Goal: Find contact information: Find contact information

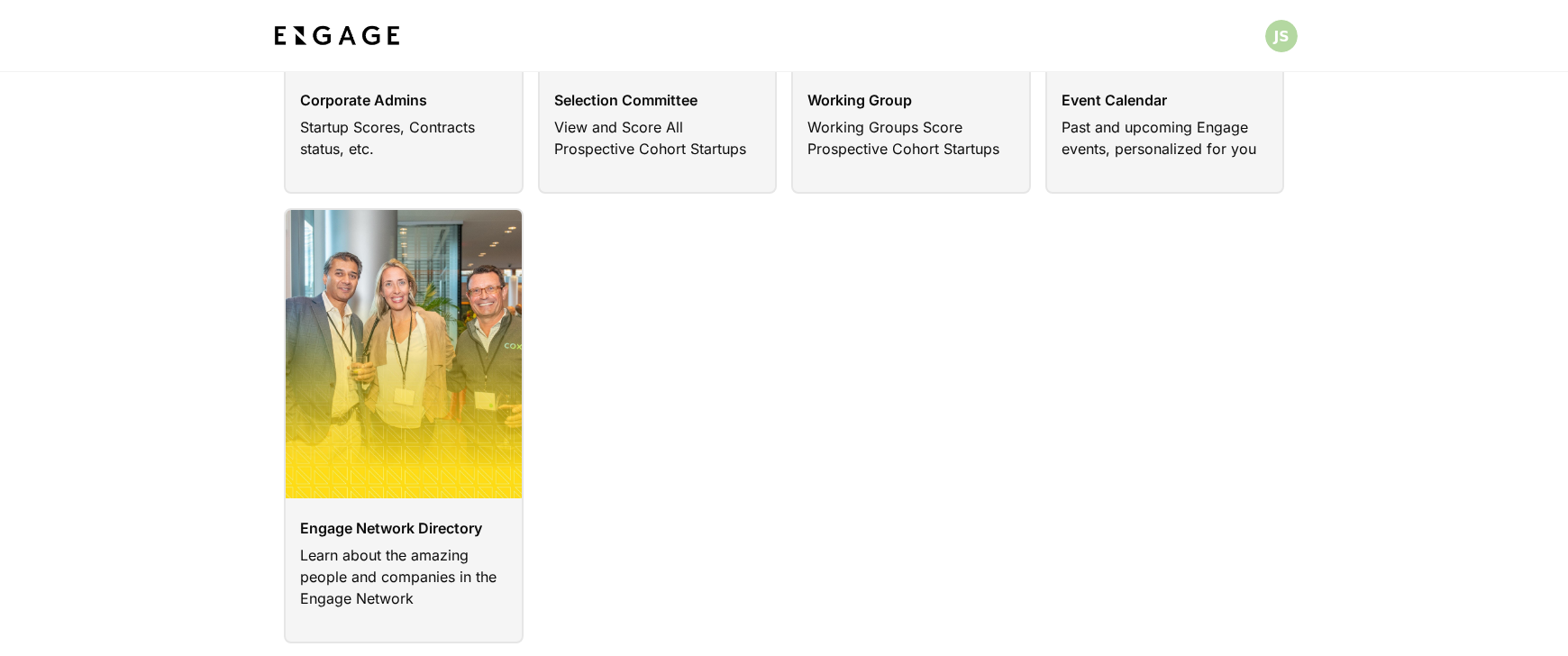
scroll to position [426, 0]
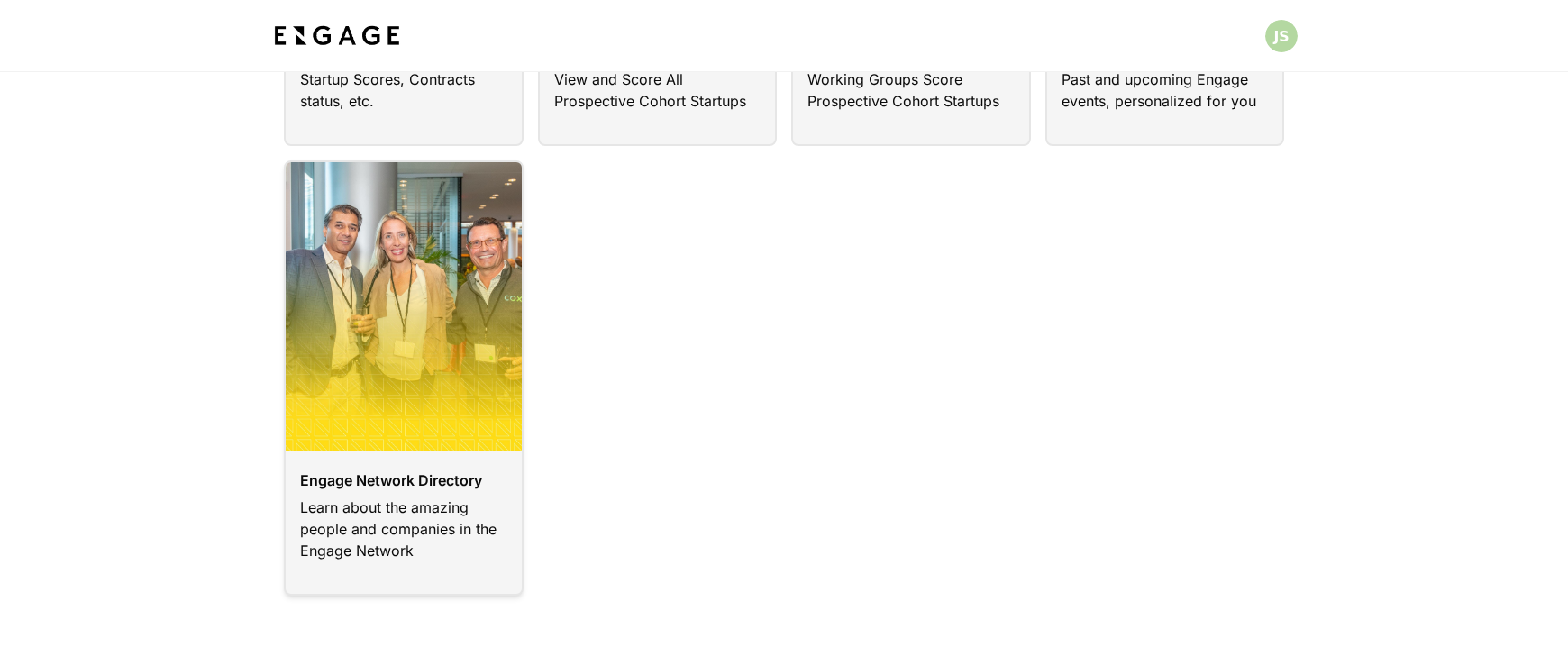
click at [469, 361] on link at bounding box center [403, 378] width 239 height 435
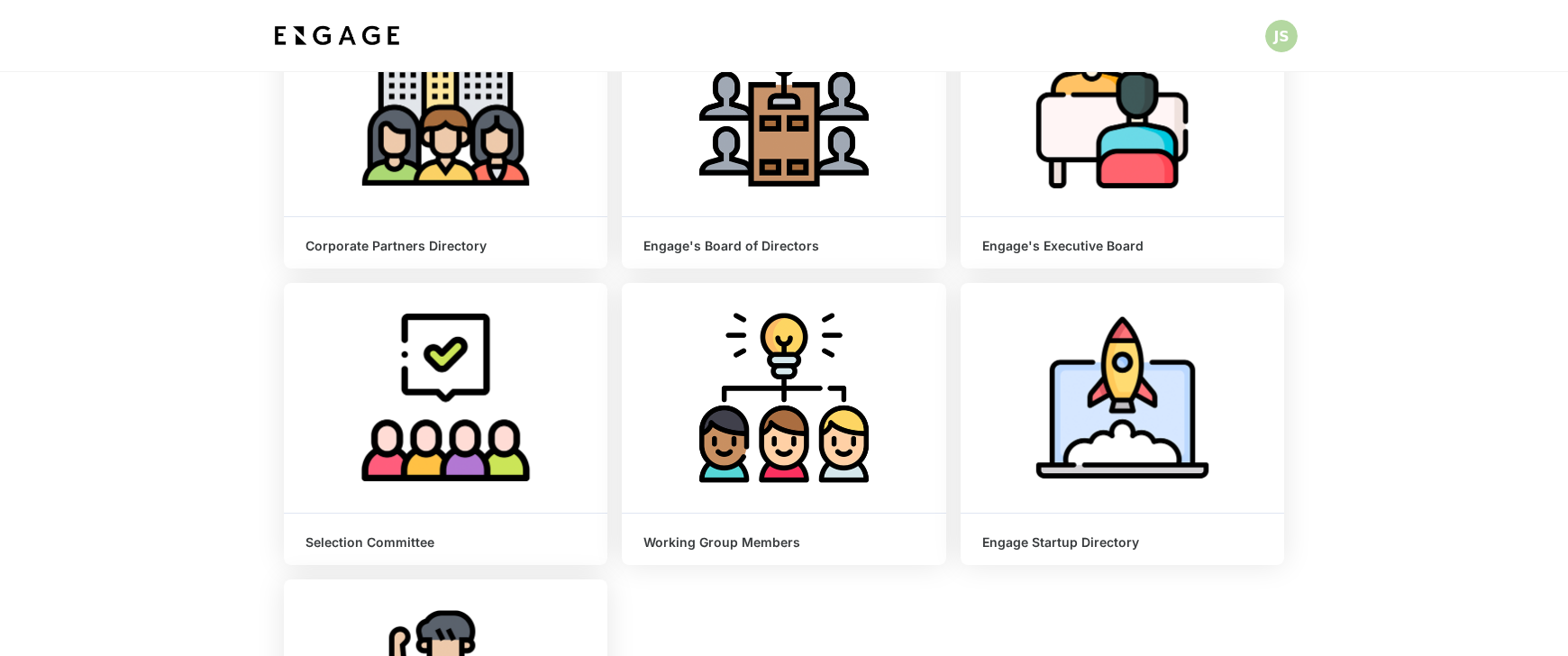
scroll to position [331, 0]
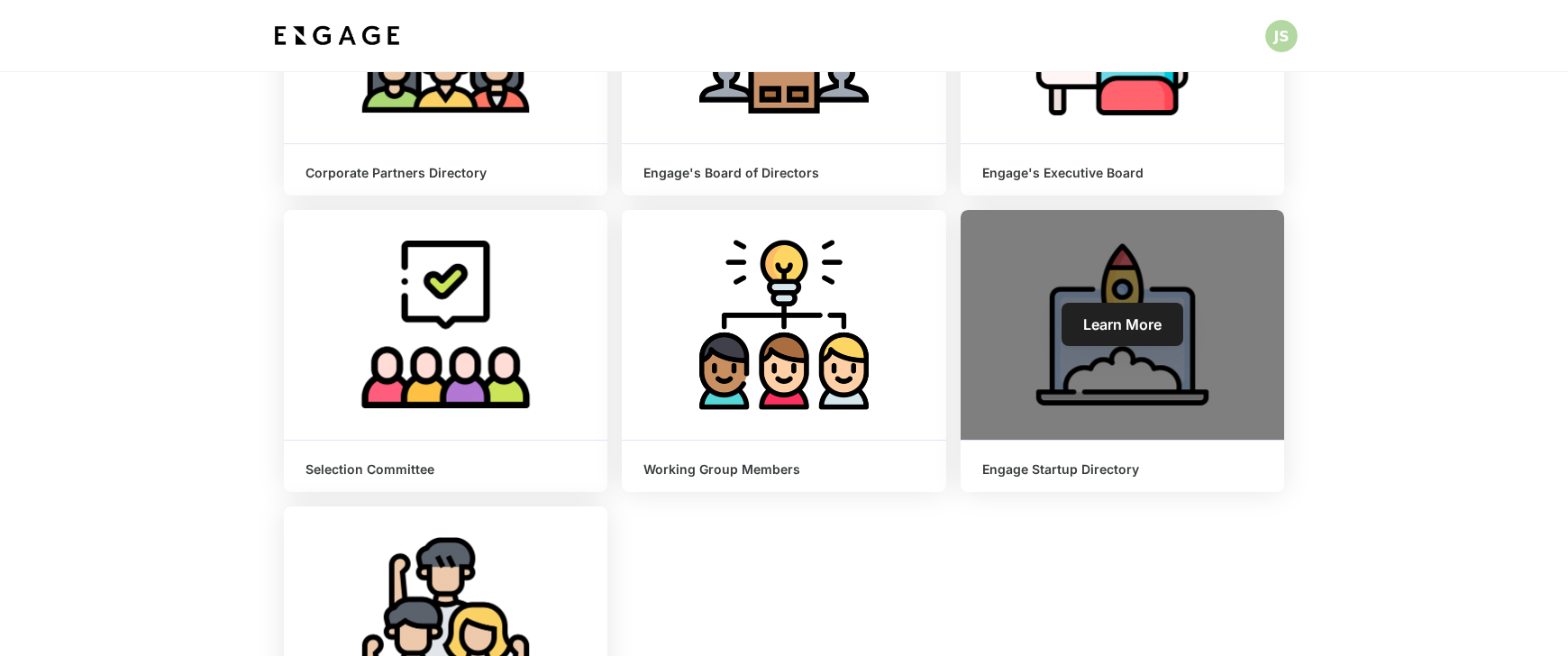
click at [1102, 299] on div "Learn More" at bounding box center [1122, 325] width 323 height 229
click at [1105, 308] on link "Learn More" at bounding box center [1122, 324] width 122 height 43
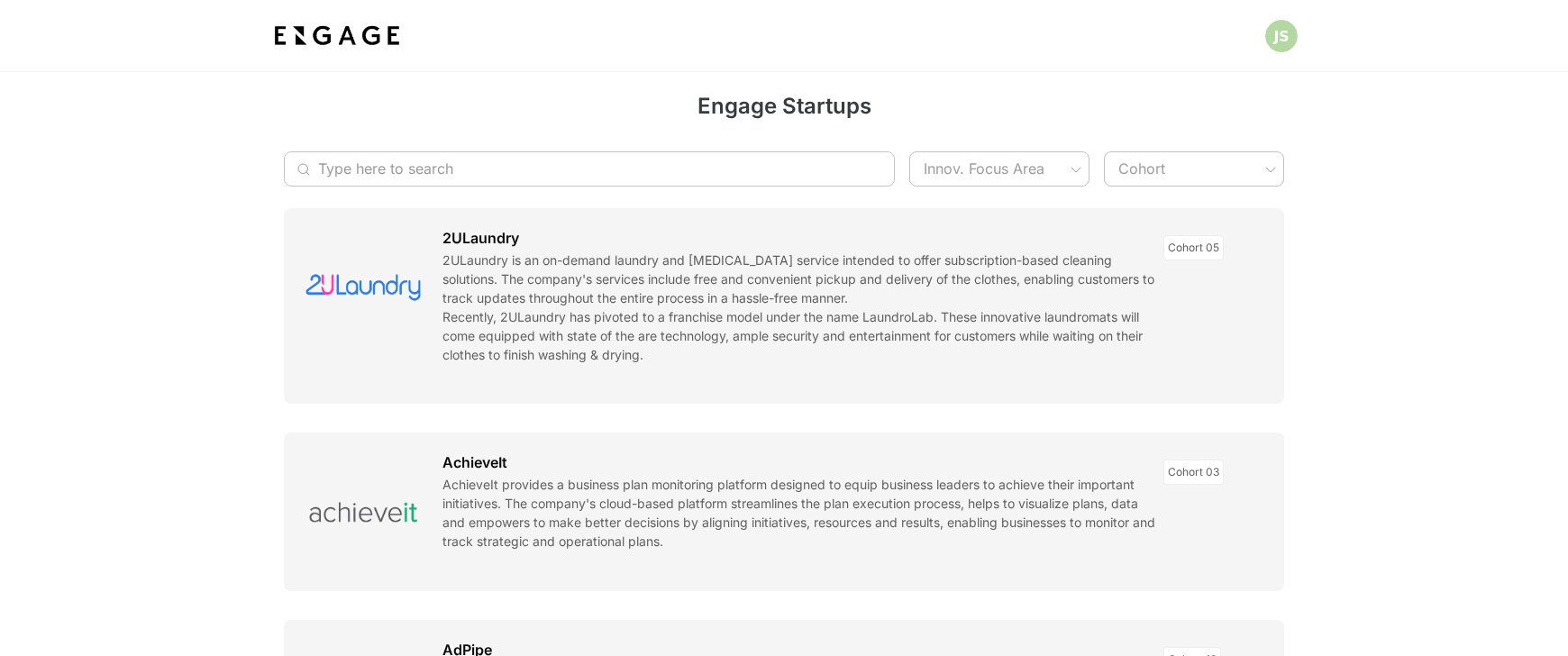
click at [666, 179] on input "Type here to search" at bounding box center [580, 169] width 524 height 35
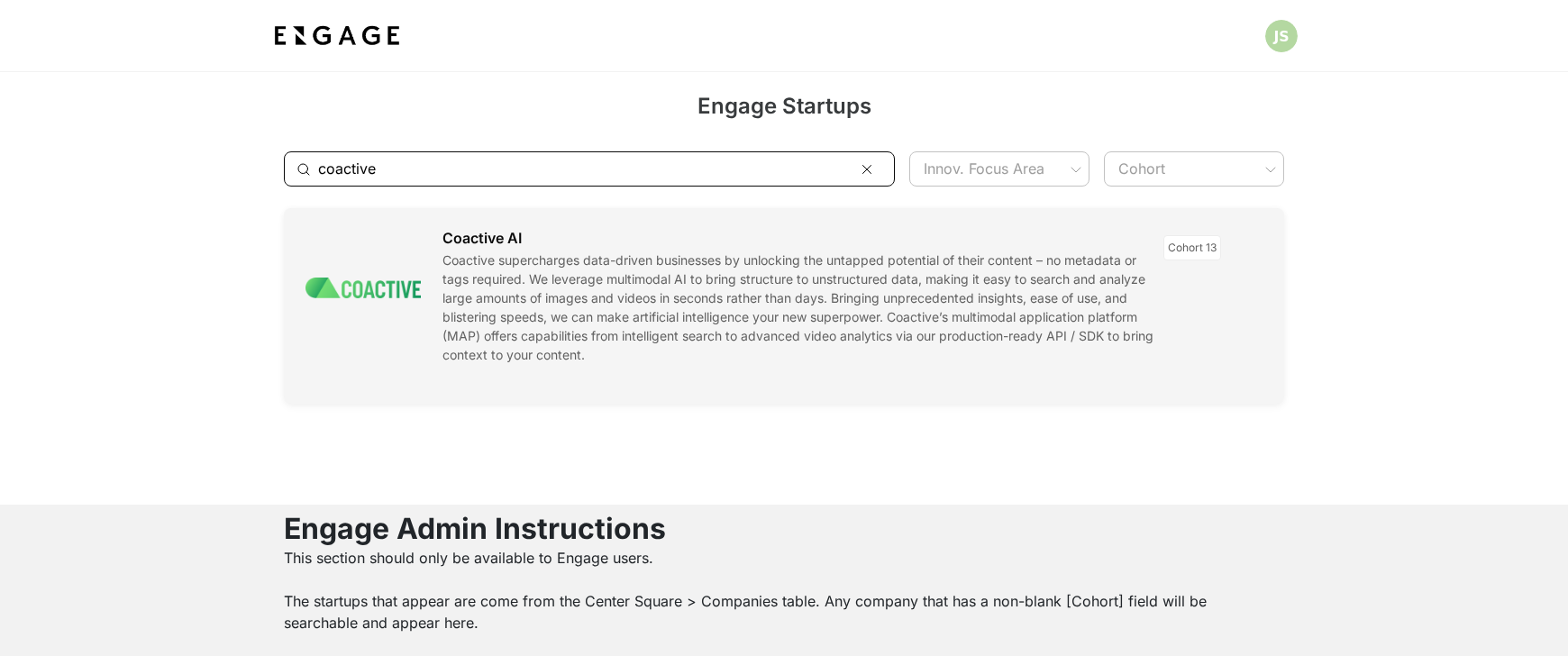
type input "coactive"
click at [748, 284] on link at bounding box center [784, 306] width 1000 height 196
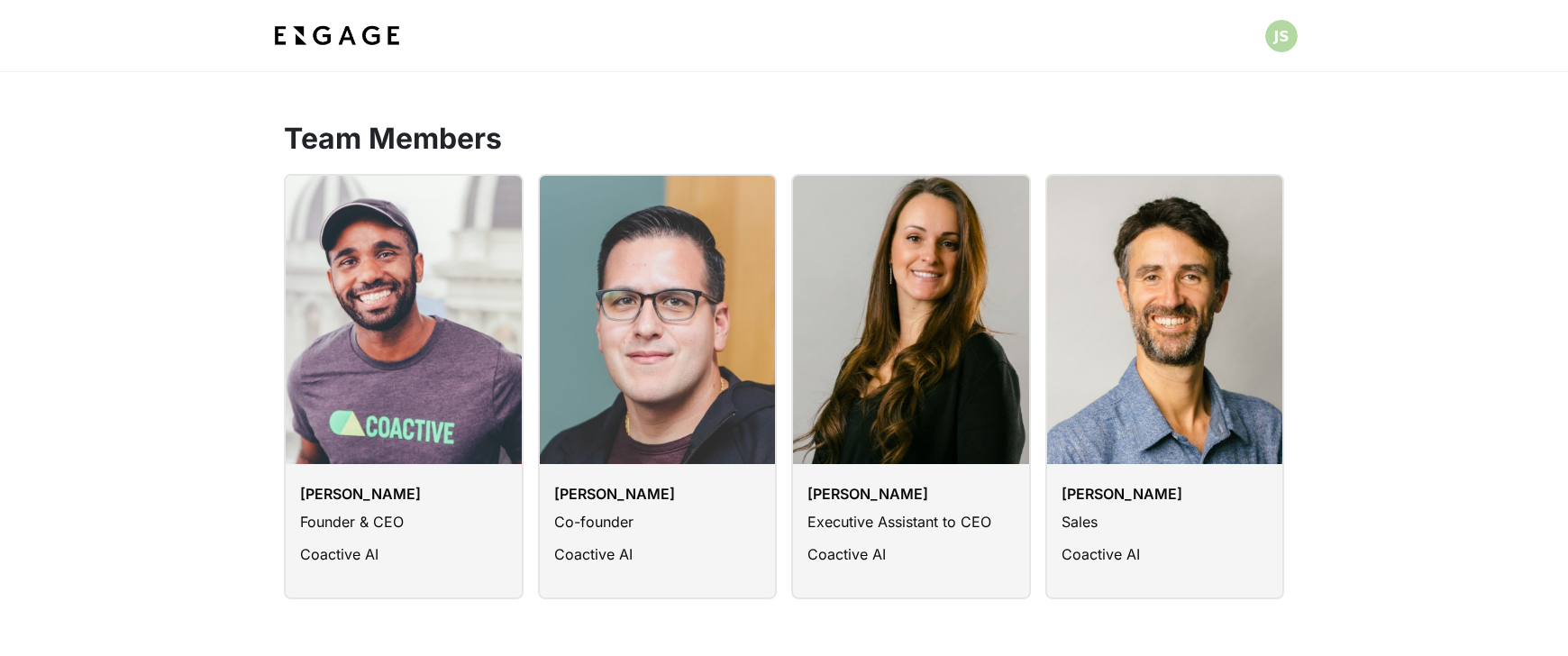
scroll to position [1125, 0]
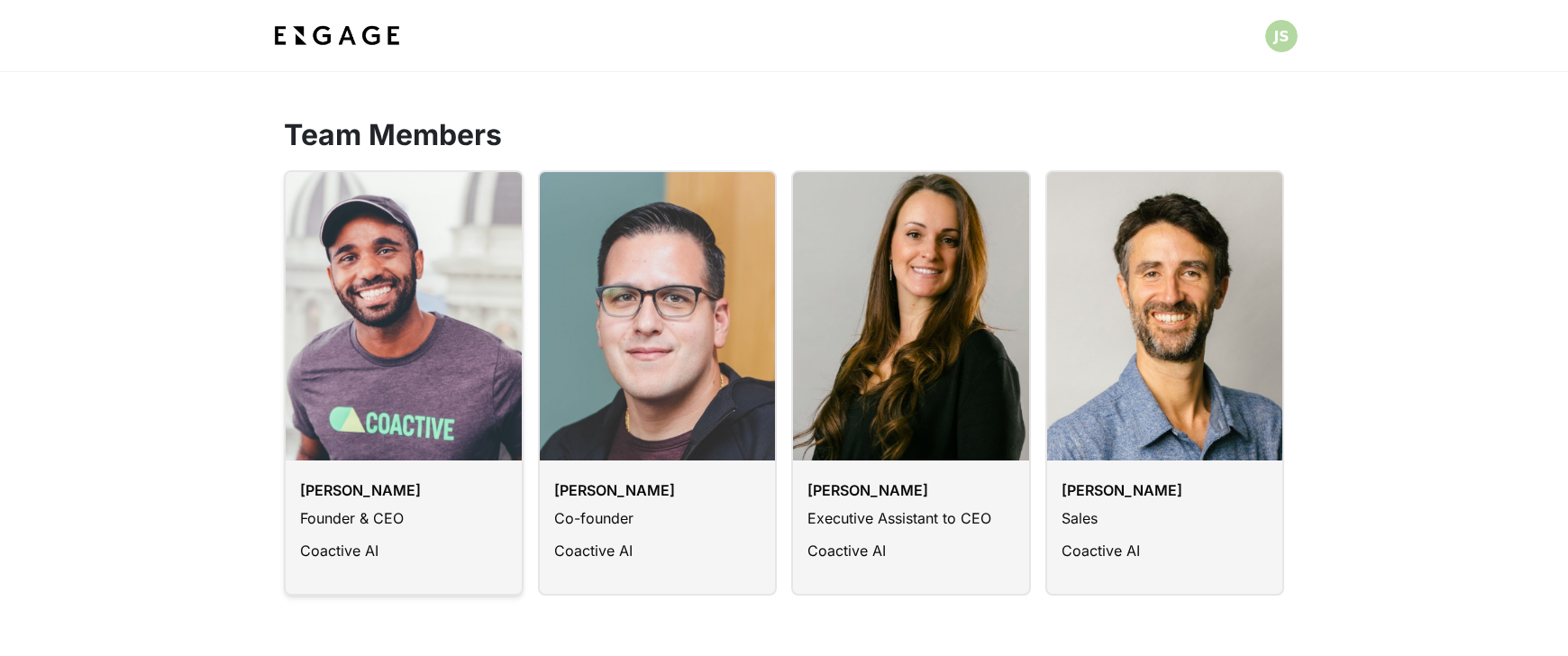
click at [473, 282] on link at bounding box center [403, 383] width 239 height 424
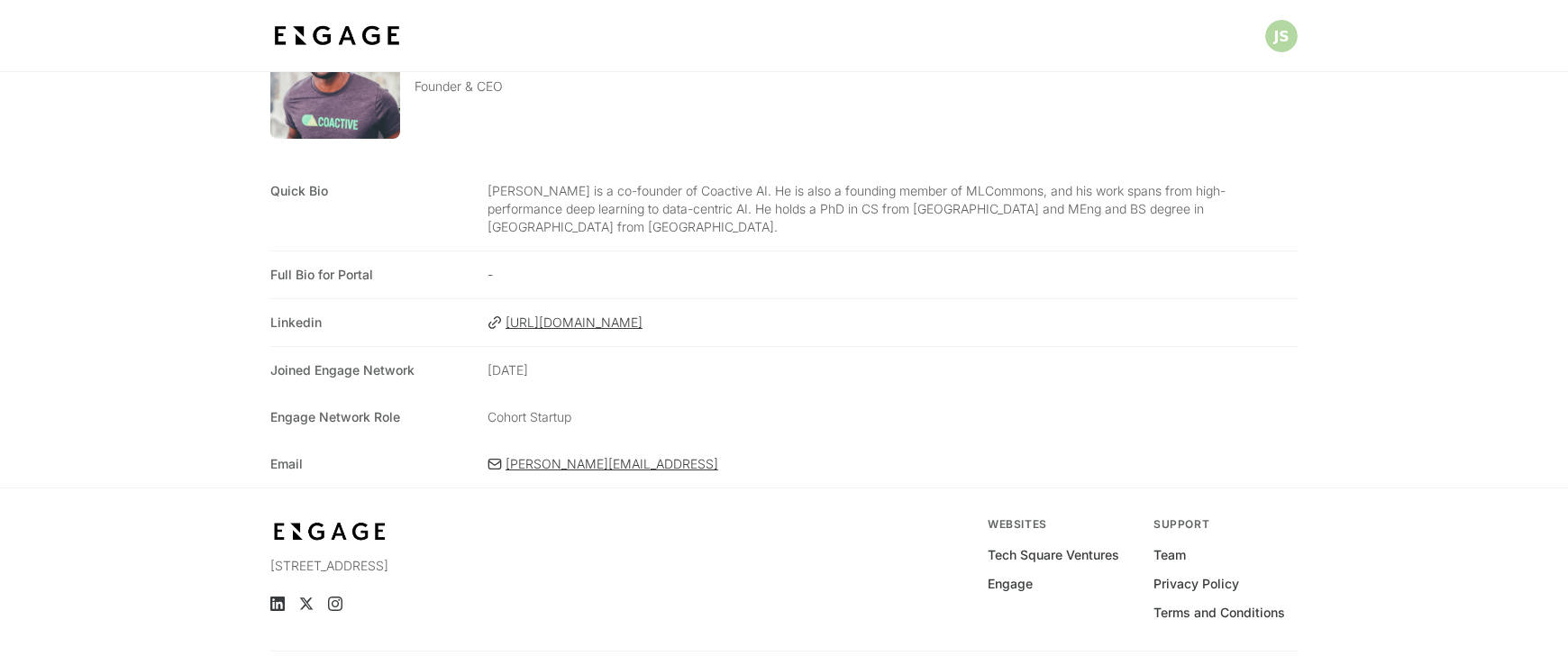
scroll to position [149, 0]
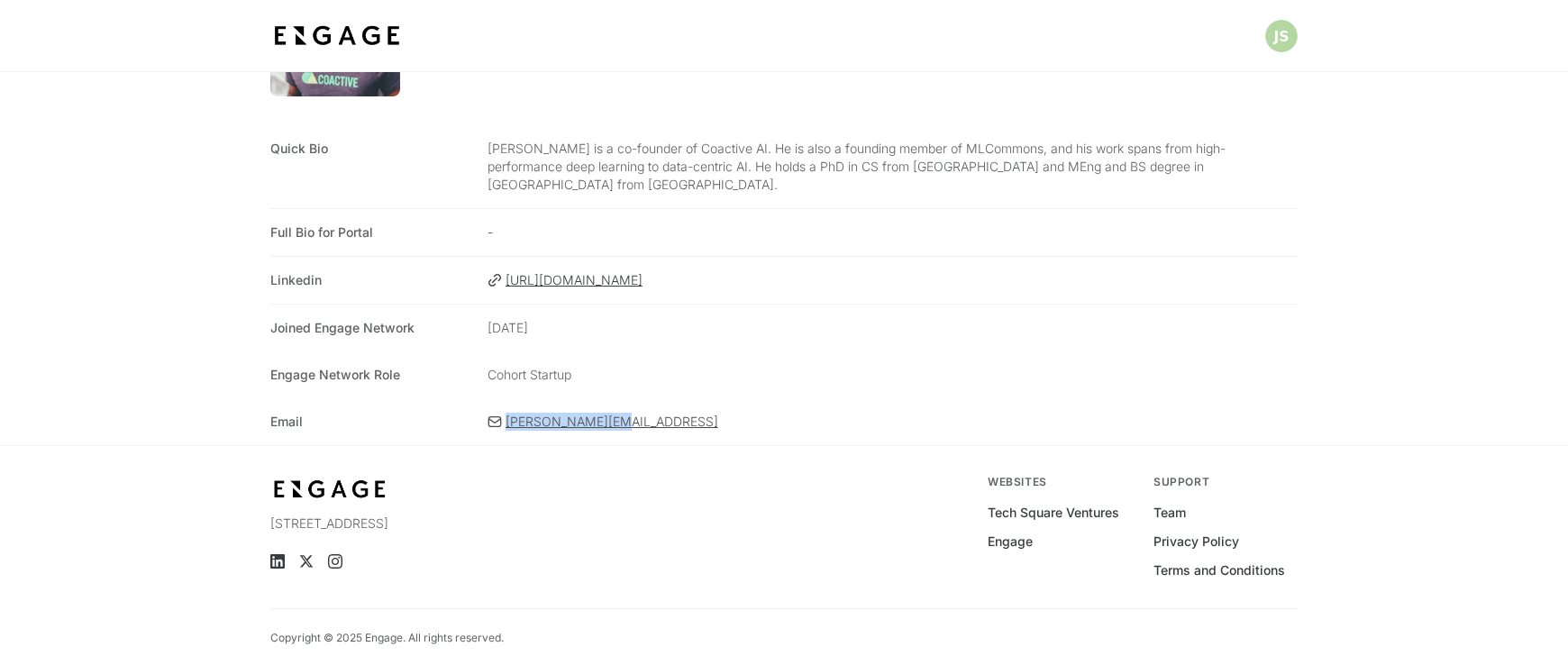
drag, startPoint x: 459, startPoint y: 402, endPoint x: 619, endPoint y: 403, distance: 160.0
click at [619, 403] on div "Email cody@coactive.ai" at bounding box center [784, 421] width 1027 height 47
copy div "cody@coactive.ai"
